Goal: Entertainment & Leisure: Consume media (video, audio)

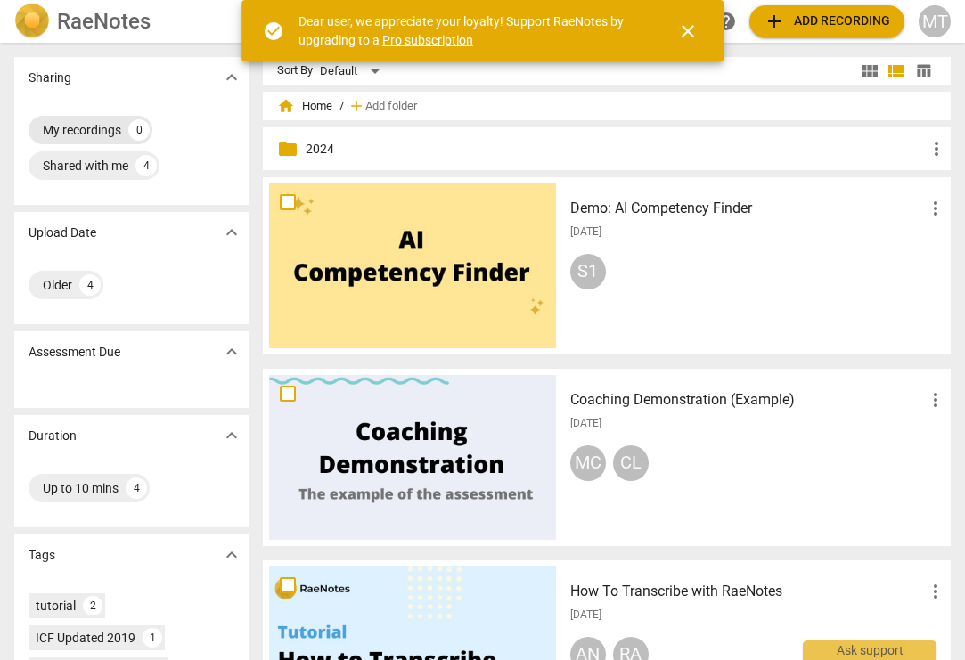
click at [81, 128] on div "My recordings" at bounding box center [82, 130] width 78 height 18
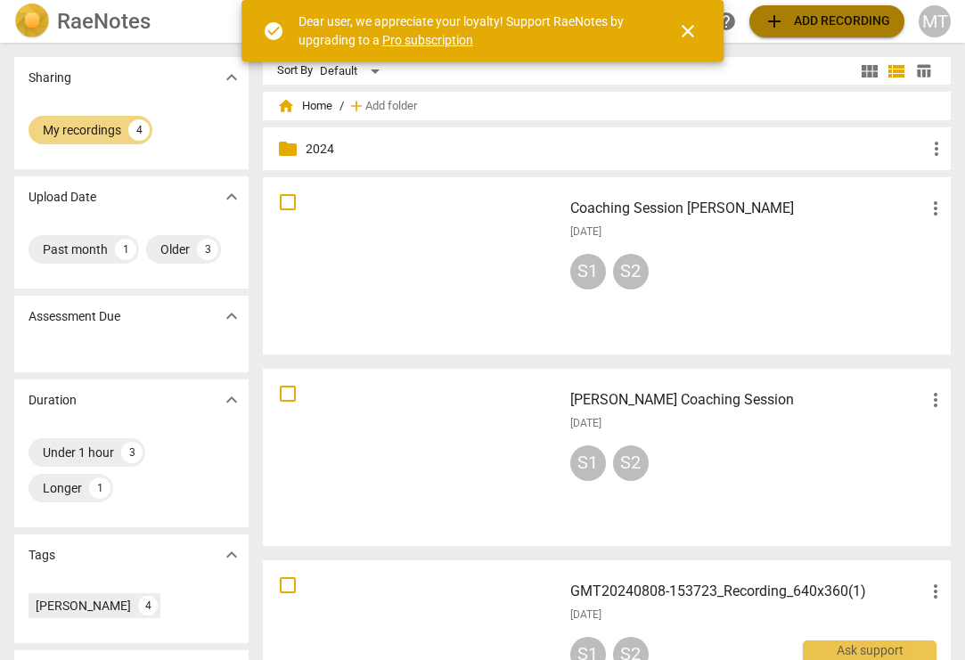
click at [795, 12] on span "add Add recording" at bounding box center [826, 21] width 126 height 21
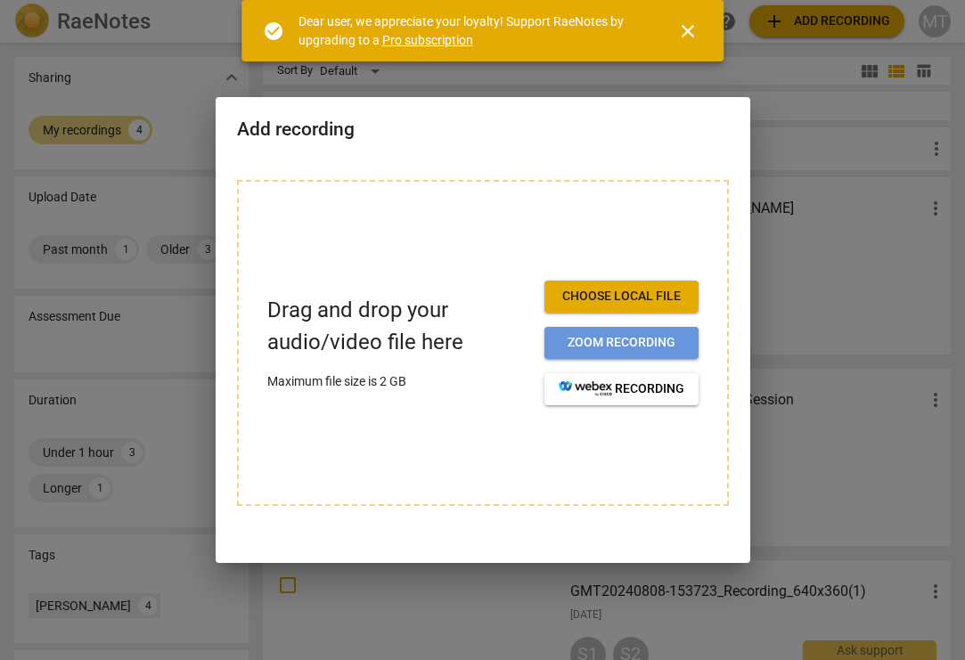
click at [576, 346] on span "Zoom recording" at bounding box center [621, 343] width 126 height 18
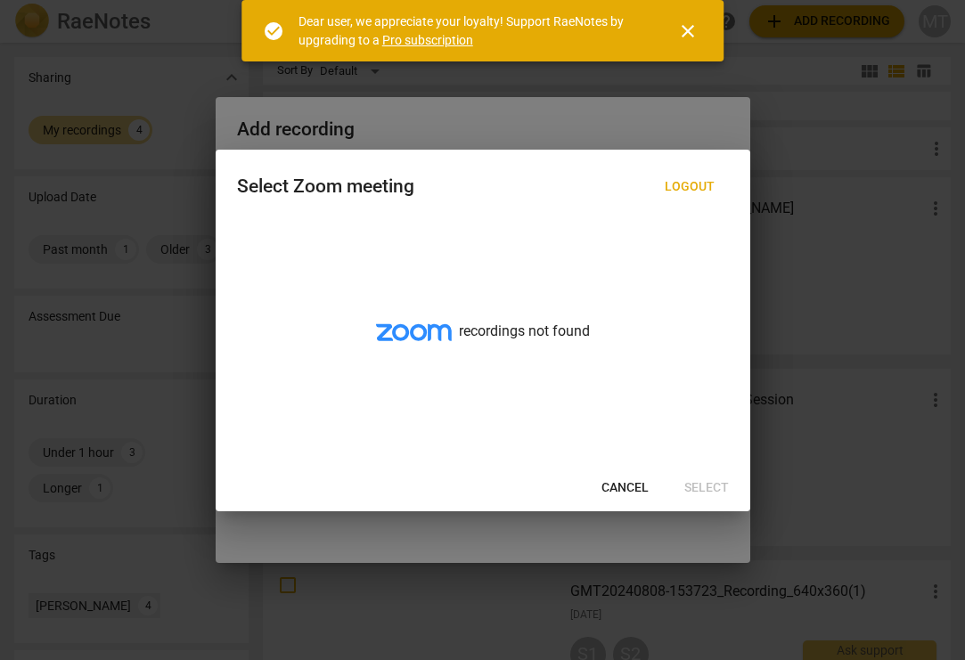
click at [613, 476] on button "Cancel" at bounding box center [625, 488] width 76 height 32
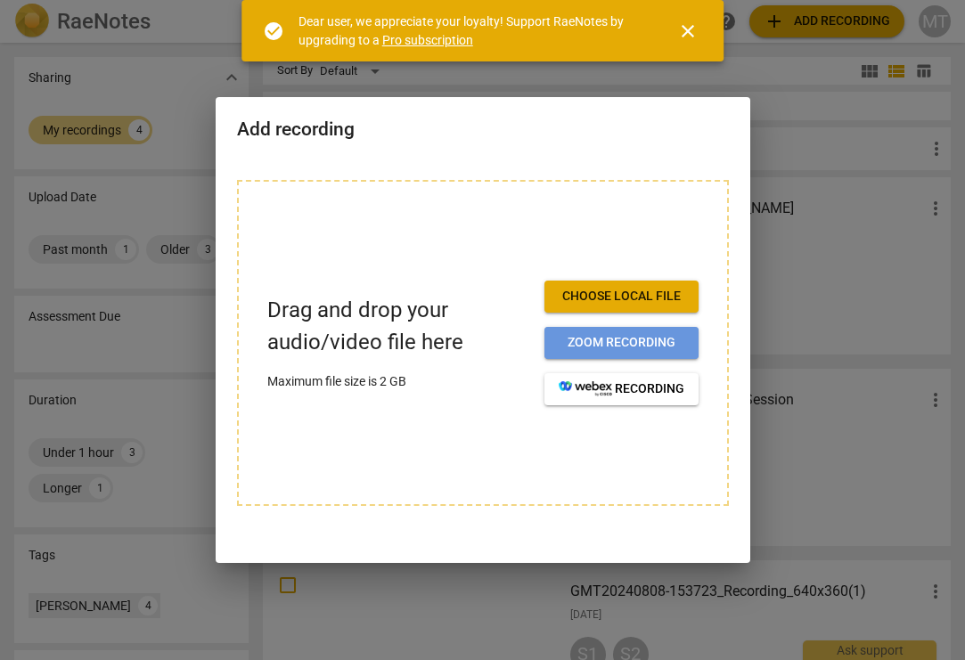
click at [586, 334] on span "Zoom recording" at bounding box center [621, 343] width 126 height 18
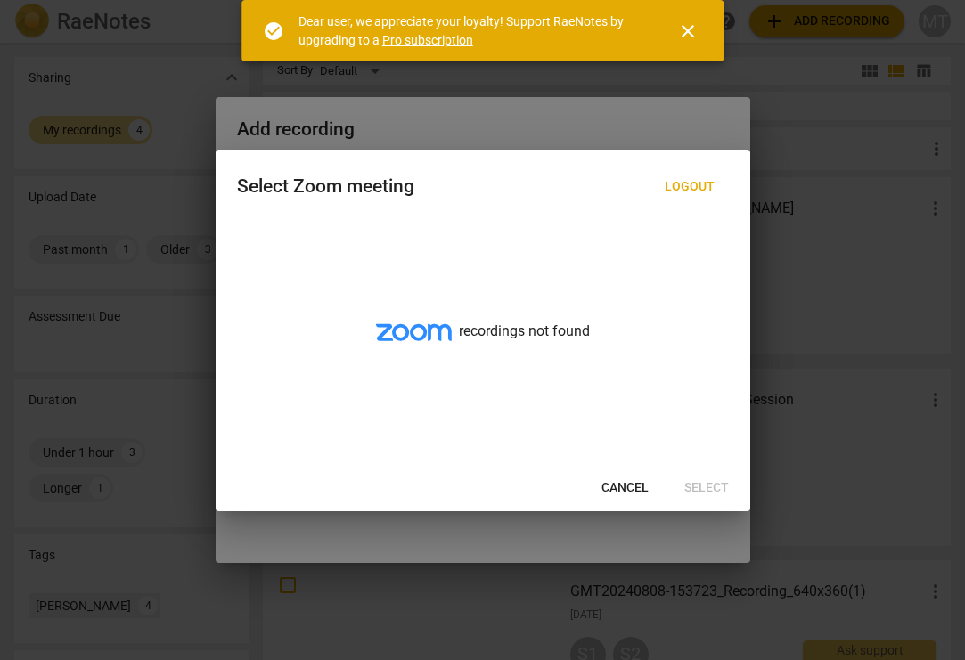
click at [619, 485] on span "Cancel" at bounding box center [624, 488] width 47 height 18
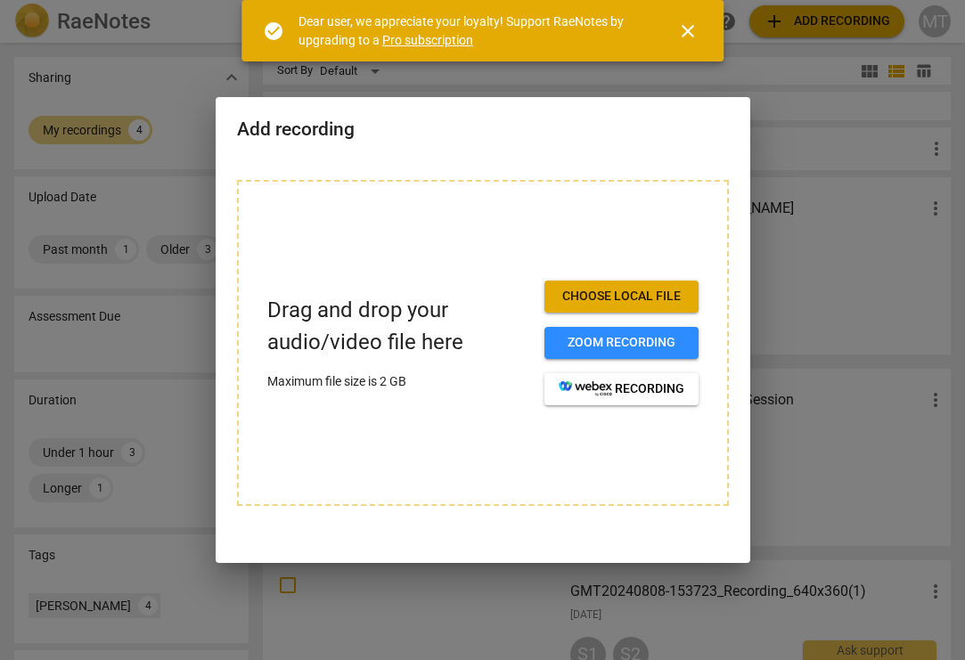
click at [446, 415] on div "Drag and drop your audio/video file here Maximum file size is 2 GB Choose local…" at bounding box center [483, 343] width 492 height 326
click at [857, 452] on div at bounding box center [482, 330] width 965 height 660
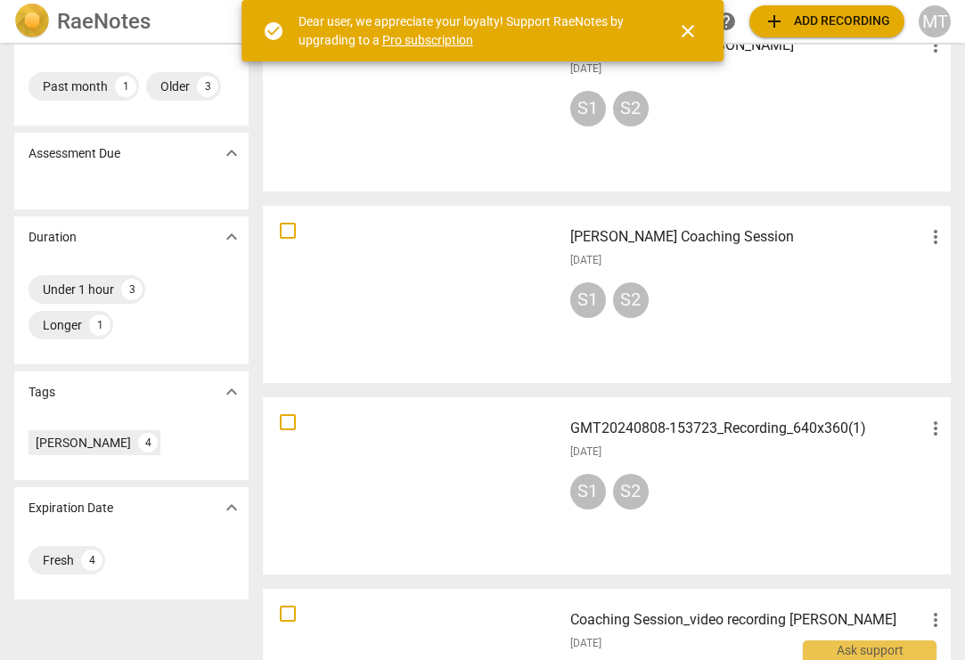
scroll to position [157, 0]
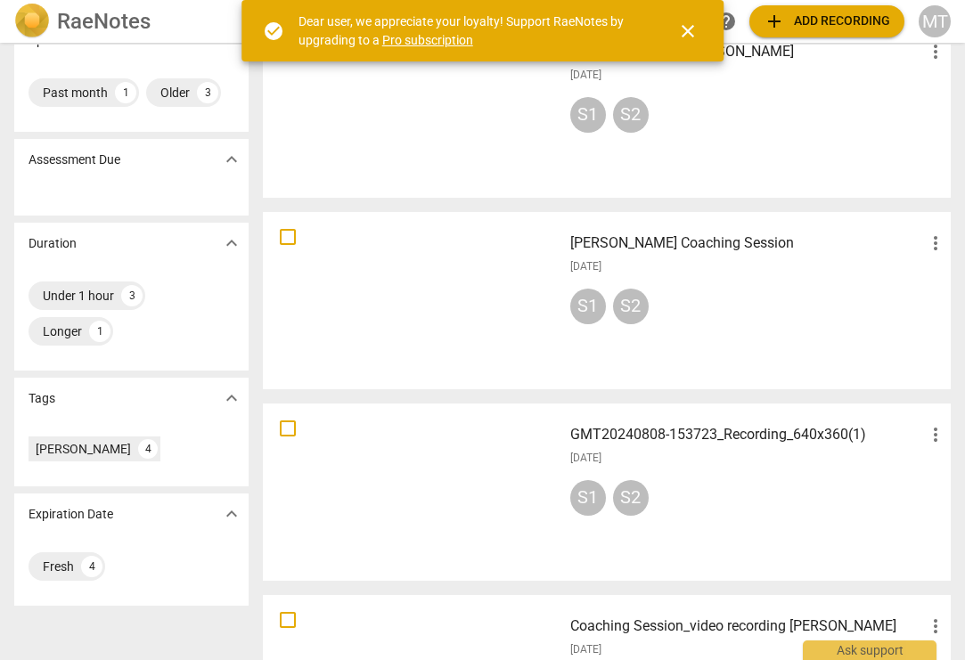
click at [446, 484] on div at bounding box center [412, 492] width 287 height 165
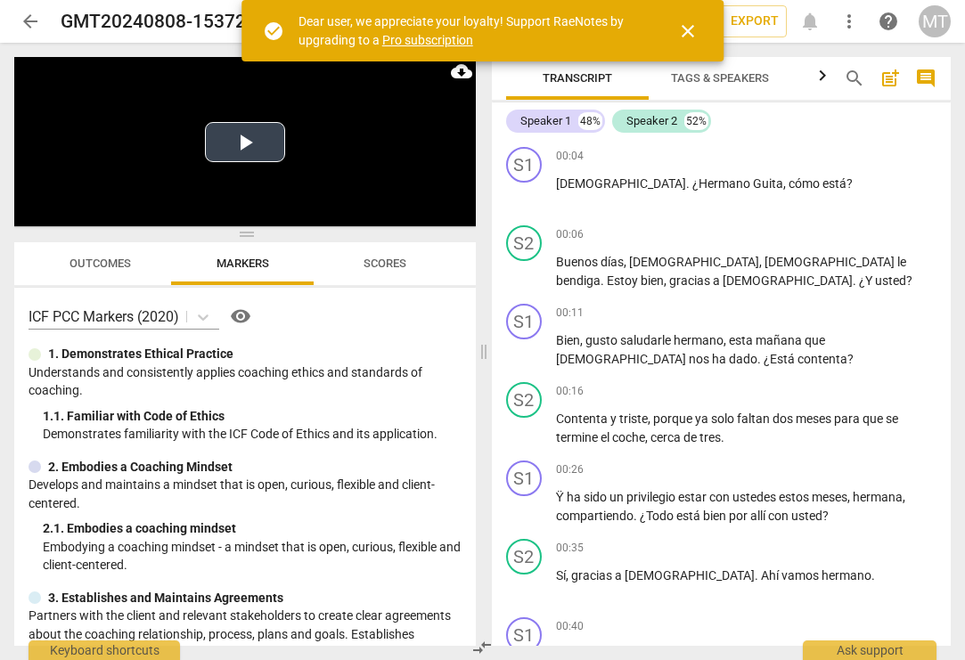
click at [229, 130] on button "Play Video" at bounding box center [245, 142] width 80 height 40
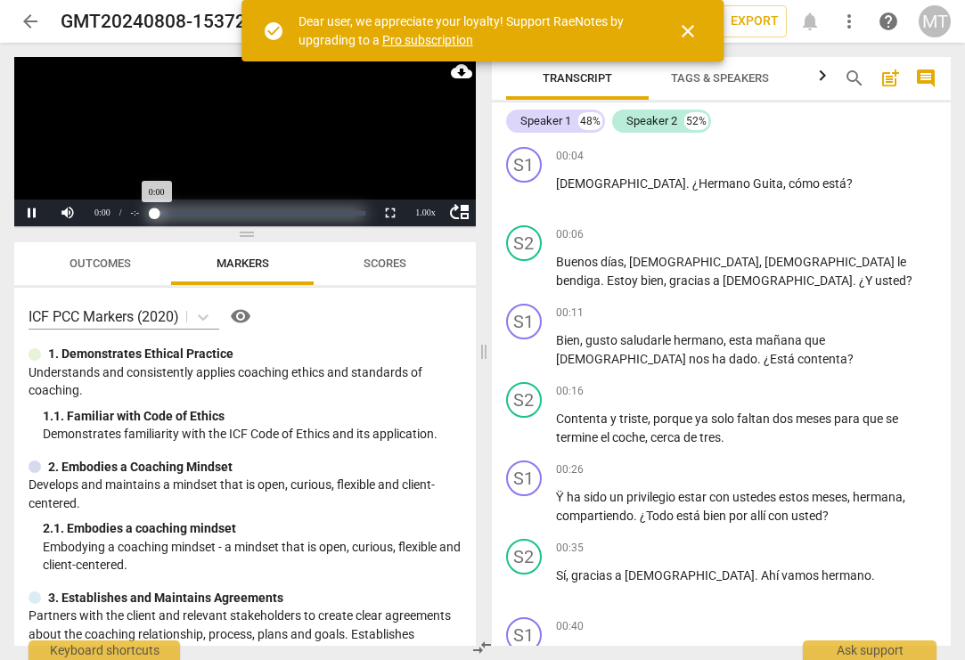
drag, startPoint x: 156, startPoint y: 218, endPoint x: 175, endPoint y: 218, distance: 18.7
click at [175, 218] on div "Progress : NaN%" at bounding box center [260, 213] width 224 height 27
click at [175, 213] on div "Progress : NaN%" at bounding box center [260, 213] width 211 height 4
click at [155, 211] on div "Progress : NaN%" at bounding box center [155, 213] width 0 height 4
click at [187, 208] on div "Progress : NaN%" at bounding box center [260, 213] width 224 height 27
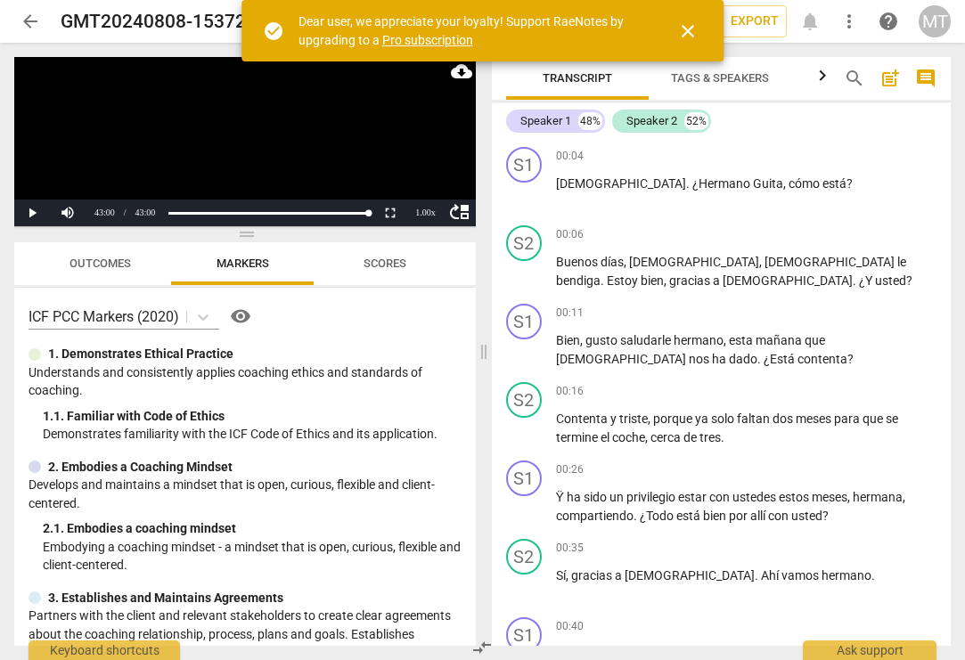
click at [31, 13] on span "arrow_back" at bounding box center [30, 21] width 21 height 21
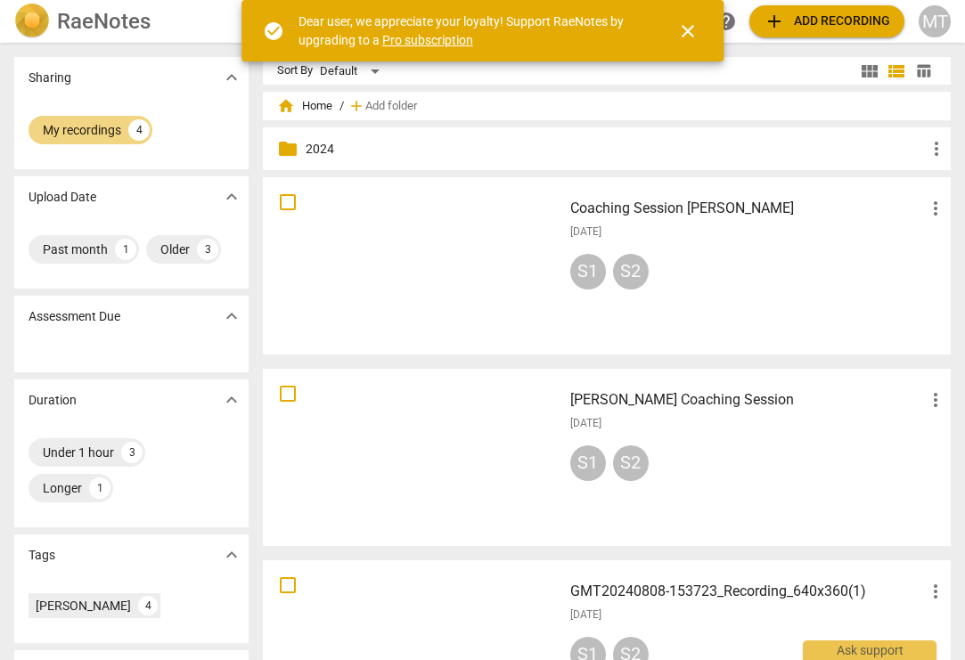
click at [433, 449] on div at bounding box center [412, 457] width 287 height 165
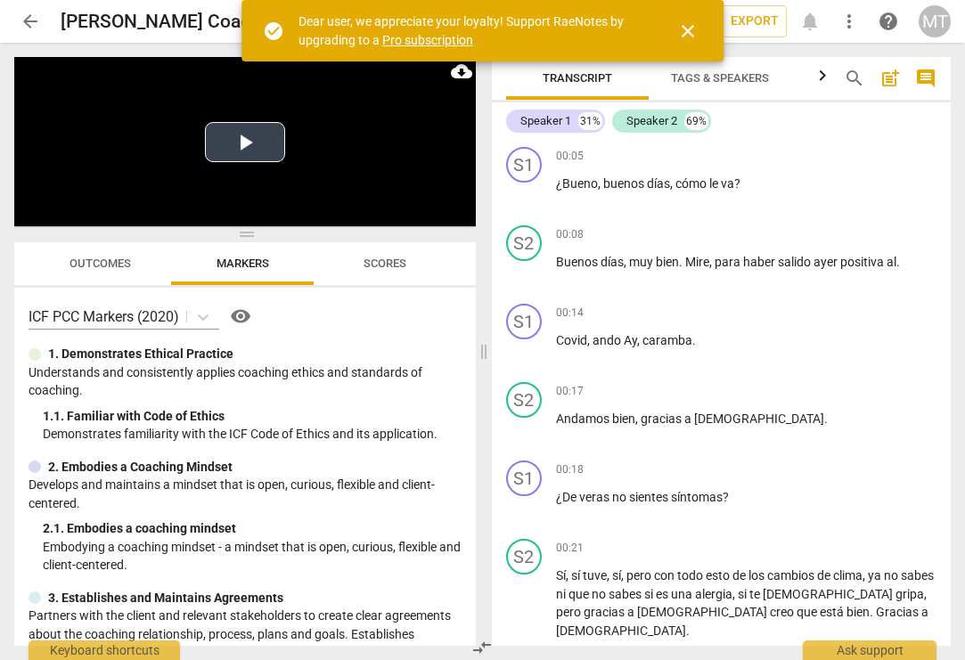
click at [242, 126] on button "Play Video" at bounding box center [245, 142] width 80 height 40
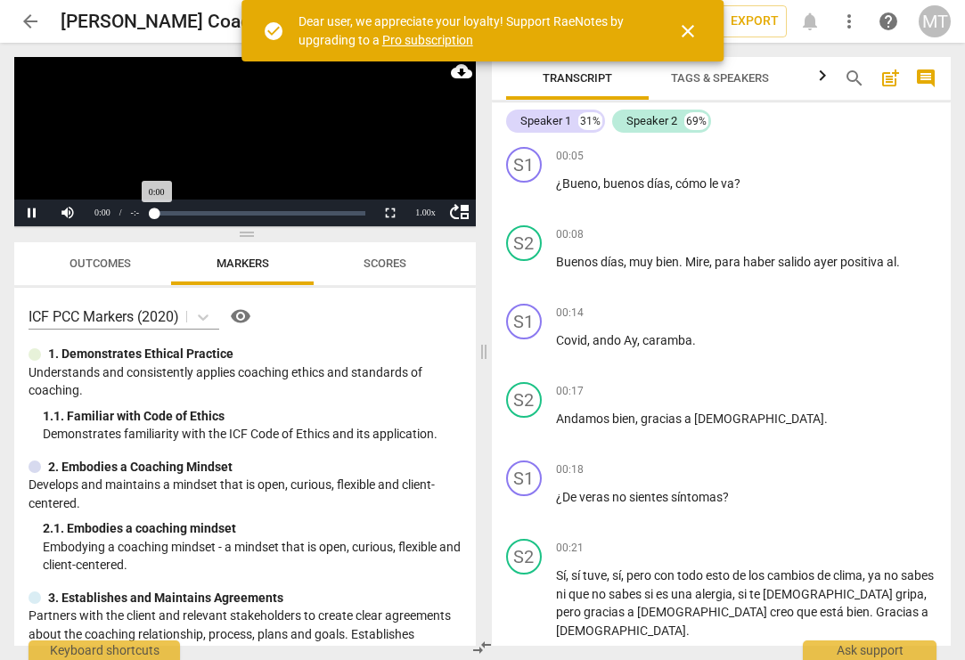
click at [174, 217] on div "Progress : NaN%" at bounding box center [260, 213] width 224 height 27
click at [187, 211] on div "Progress : 8.26%" at bounding box center [268, 213] width 194 height 4
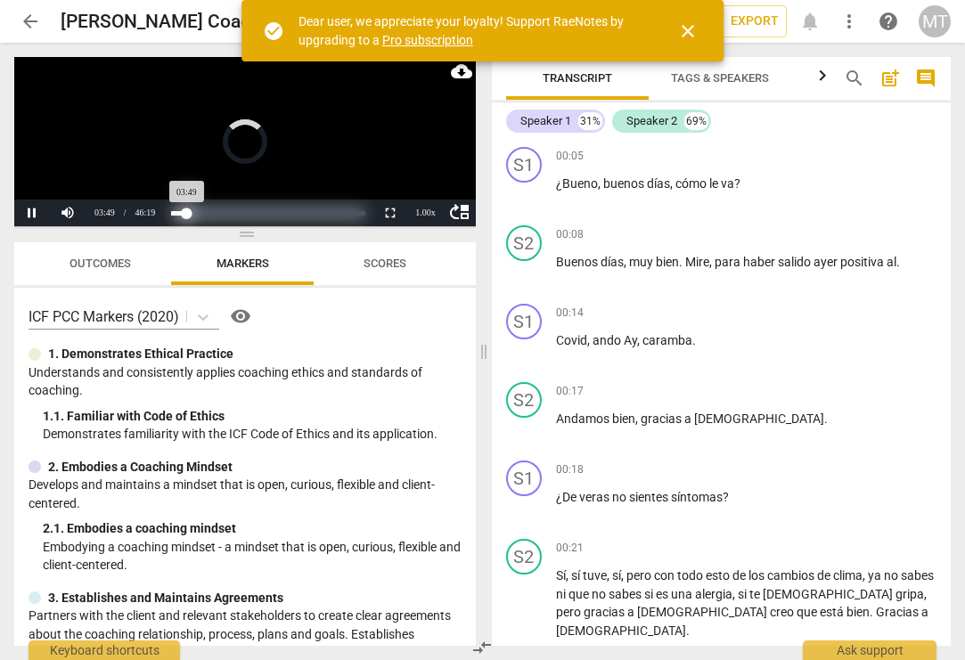
scroll to position [1395, 0]
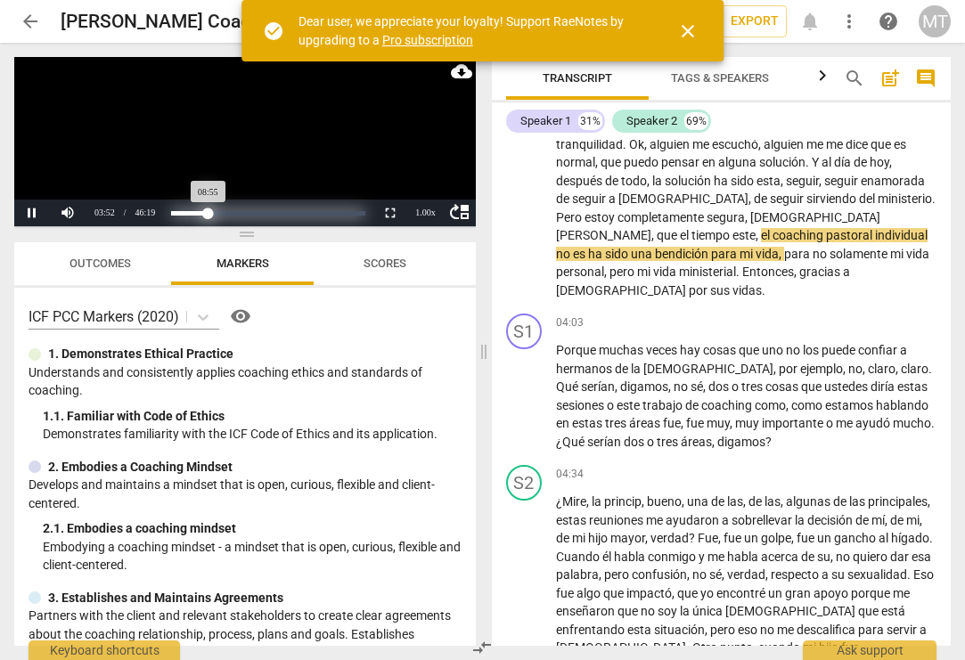
click at [208, 211] on div "Loaded : 0% Progress : 19.27%" at bounding box center [268, 213] width 194 height 4
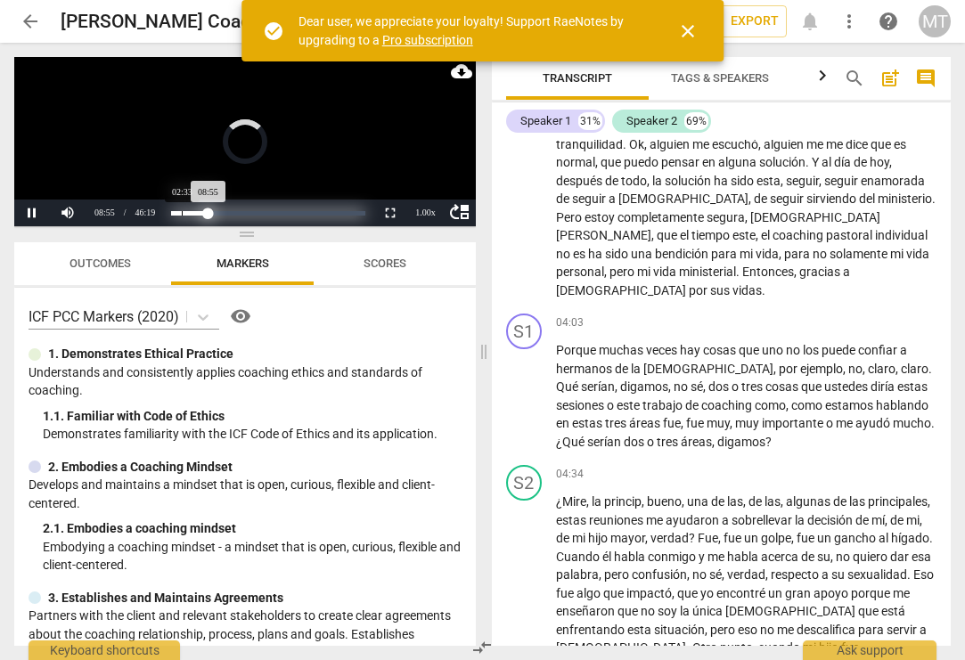
click at [183, 211] on div "Loaded : 0% Progress : 19.27%" at bounding box center [268, 213] width 194 height 4
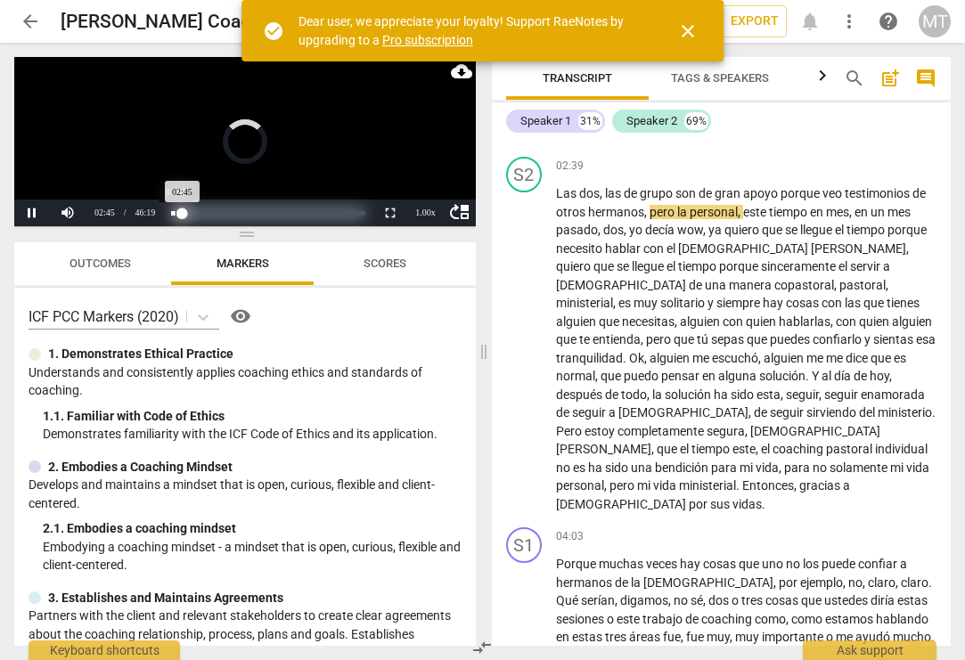
click at [175, 213] on div "Progress : 5.96%" at bounding box center [268, 213] width 194 height 4
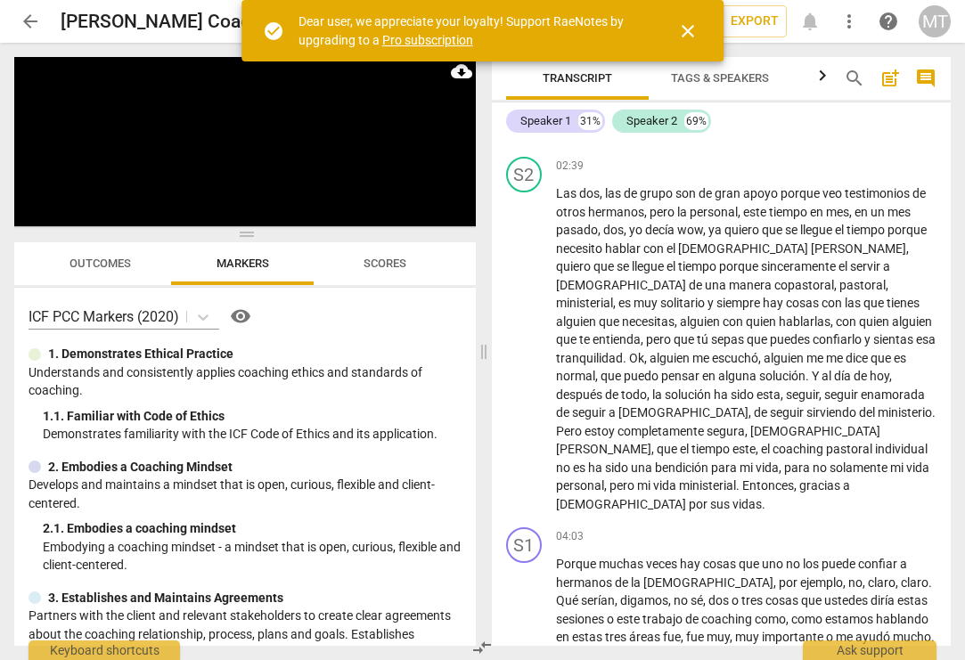
scroll to position [542, 0]
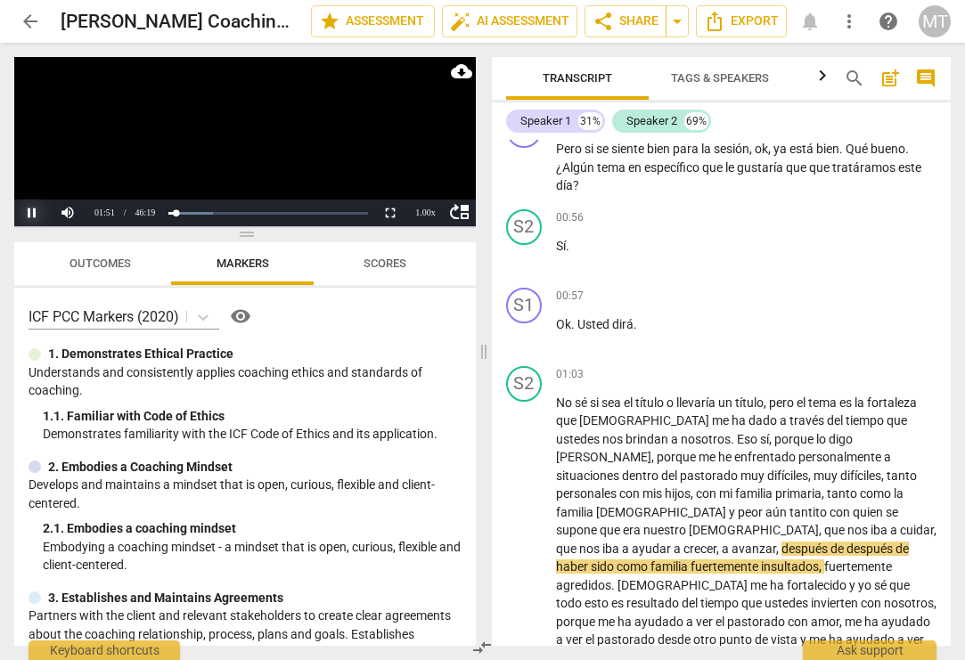
click at [31, 218] on button "Pause" at bounding box center [32, 213] width 36 height 27
